Goal: Task Accomplishment & Management: Manage account settings

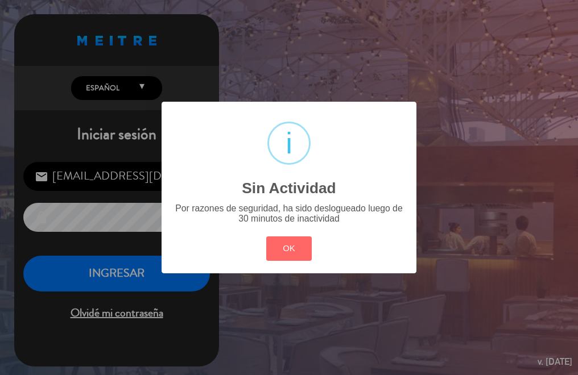
click at [140, 281] on div "? ! i Sin Actividad × Por razones de seguridad, ha sido deslogueado luego de 30…" at bounding box center [289, 187] width 578 height 375
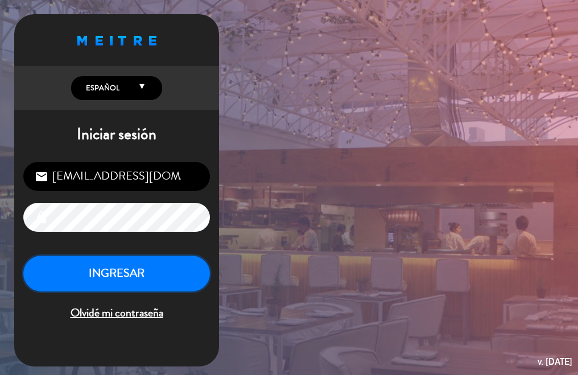
click at [137, 281] on button "INGRESAR" at bounding box center [116, 274] width 186 height 36
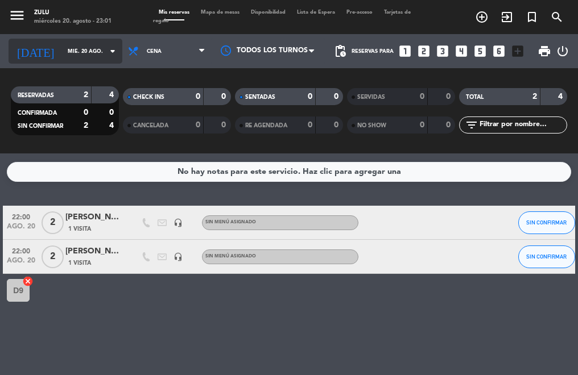
click at [72, 44] on input "mié. 20 ago." at bounding box center [99, 52] width 74 height 18
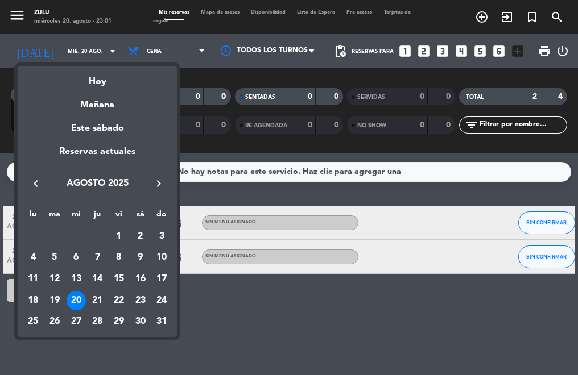
click at [90, 296] on div "21" at bounding box center [97, 300] width 19 height 19
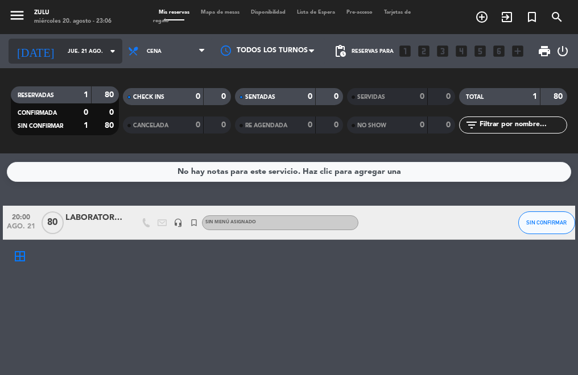
click at [65, 57] on input "jue. 21 ago." at bounding box center [99, 52] width 74 height 18
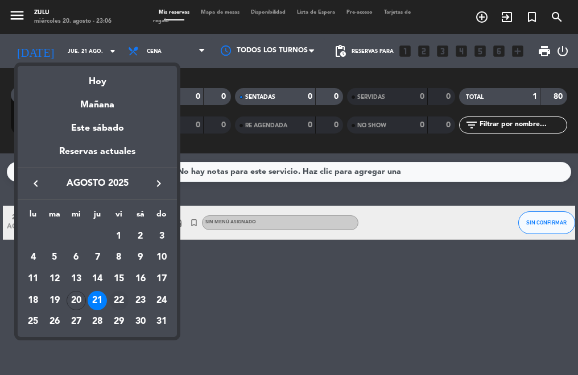
click at [117, 303] on div "22" at bounding box center [118, 300] width 19 height 19
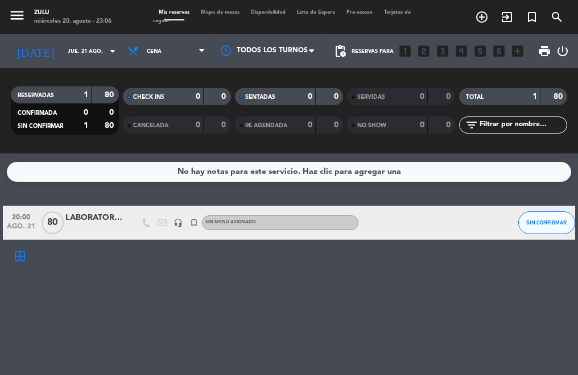
type input "vie. 22 ago."
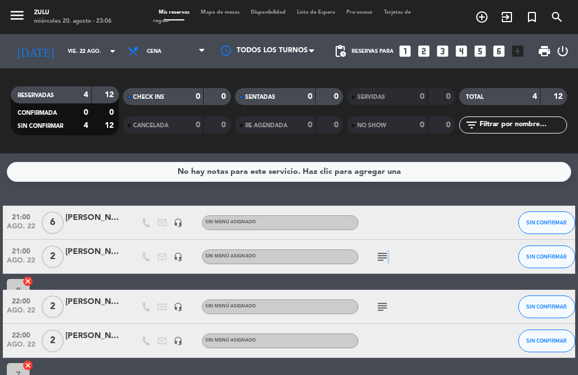
drag, startPoint x: 385, startPoint y: 265, endPoint x: 379, endPoint y: 263, distance: 7.4
click at [385, 267] on div "subject" at bounding box center [406, 257] width 96 height 34
click at [373, 255] on div "subject" at bounding box center [406, 257] width 96 height 34
click at [372, 255] on div "subject" at bounding box center [406, 257] width 96 height 34
click at [383, 258] on icon "subject" at bounding box center [382, 257] width 14 height 14
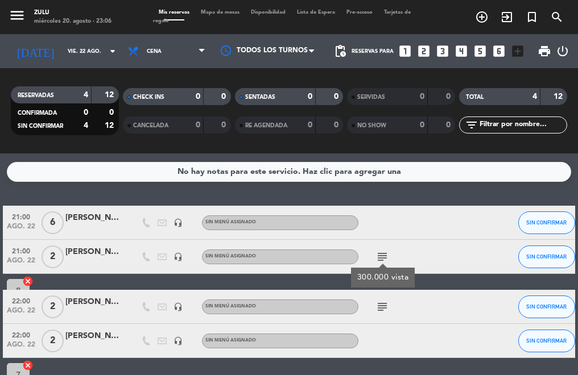
drag, startPoint x: 383, startPoint y: 258, endPoint x: 381, endPoint y: 304, distance: 46.1
click at [381, 304] on icon "subject" at bounding box center [382, 307] width 14 height 14
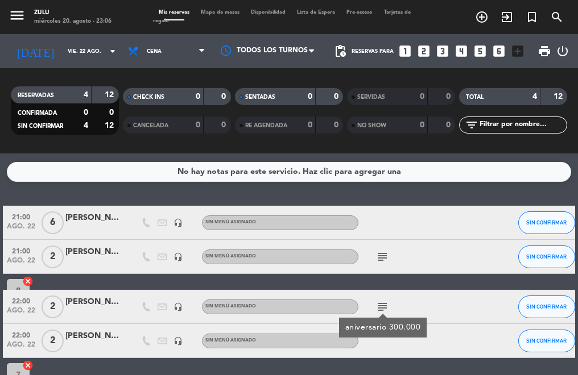
click at [99, 192] on div "No hay notas para este servicio. Haz clic para agregar una 21:00 [DATE] 6 [PERS…" at bounding box center [289, 265] width 578 height 222
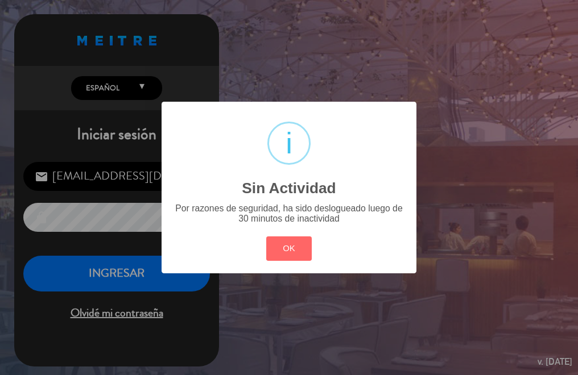
click at [134, 288] on div "? ! i Sin Actividad × Por razones de seguridad, ha sido deslogueado luego de 30…" at bounding box center [289, 187] width 578 height 375
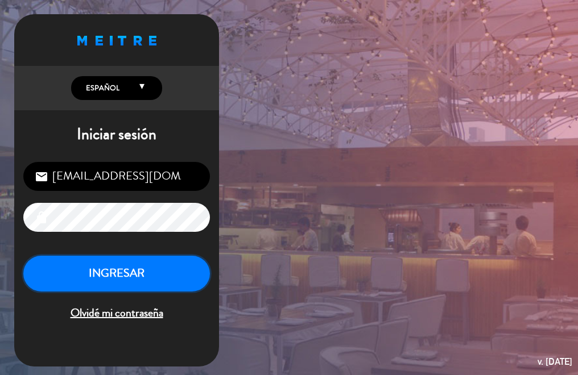
click at [131, 283] on button "INGRESAR" at bounding box center [116, 274] width 186 height 36
